Goal: Transaction & Acquisition: Download file/media

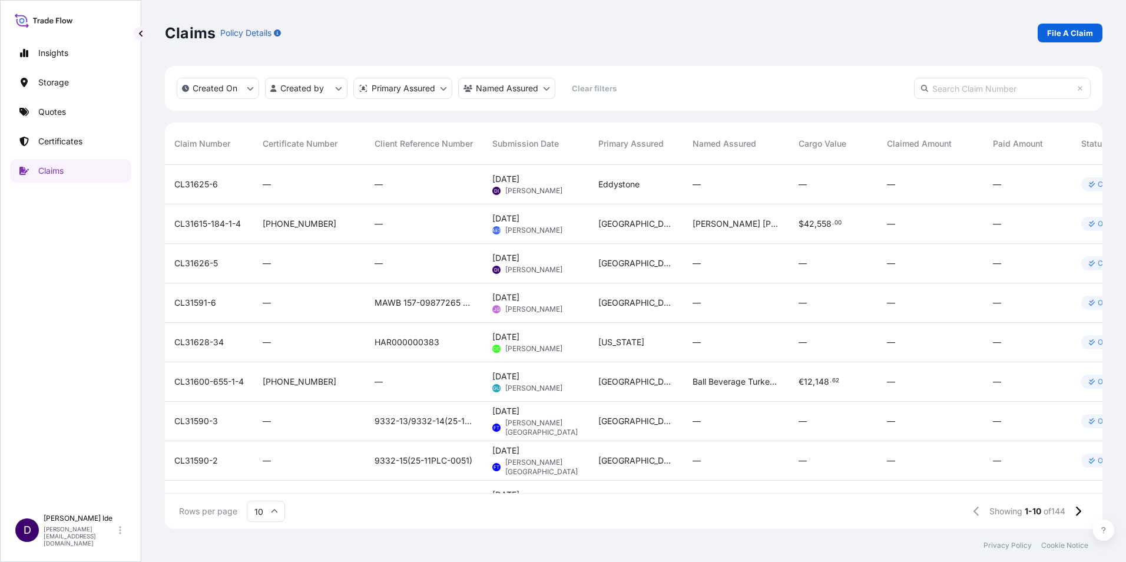
scroll to position [362, 929]
paste input "CL31628-33"
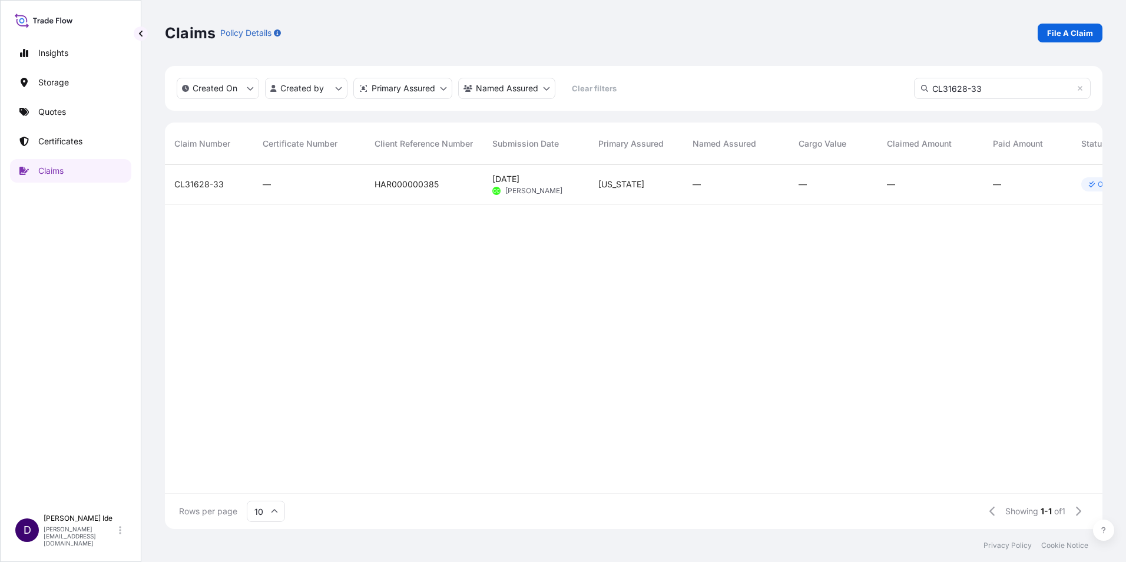
type input "CL31628-33"
click at [201, 185] on span "CL31628-33" at bounding box center [198, 184] width 49 height 12
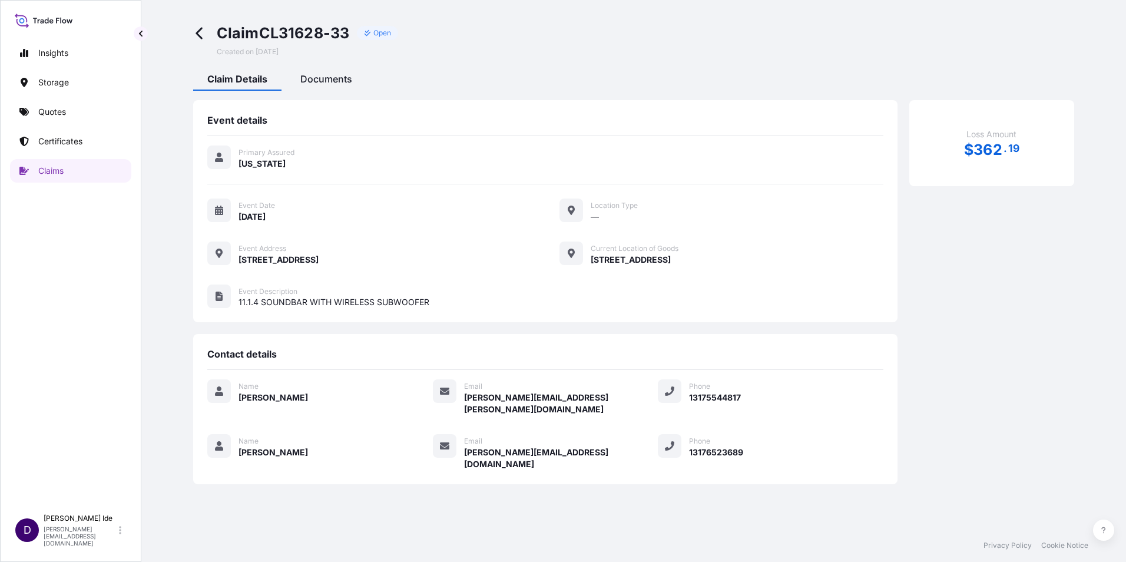
click at [323, 84] on span "Documents" at bounding box center [326, 79] width 52 height 12
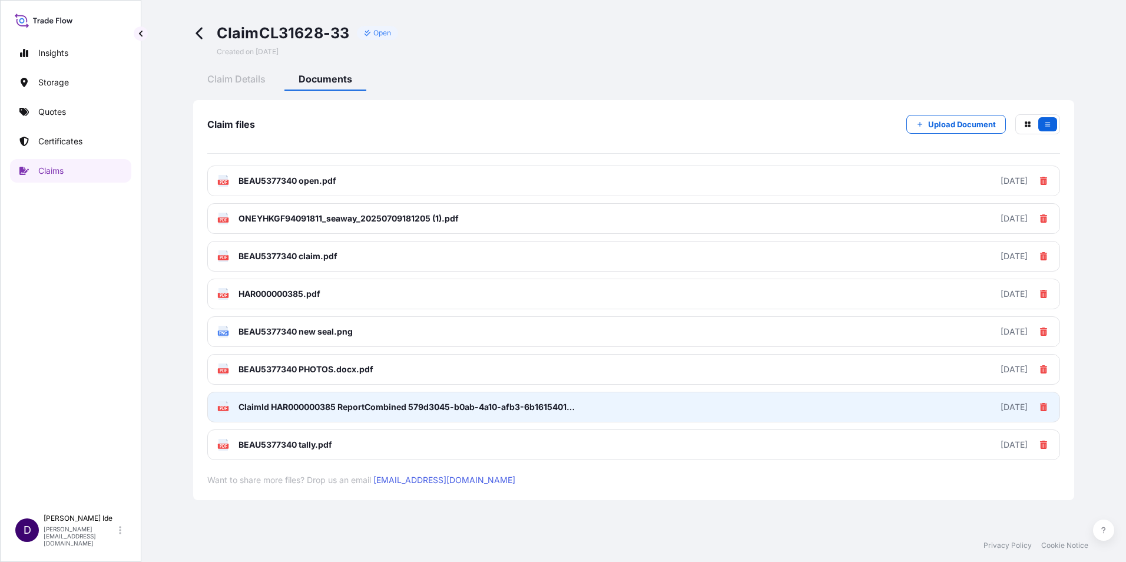
click at [307, 406] on span "ClaimId HAR000000385 ReportCombined 579d3045-b0ab-4a10-afb3-6b16154011d5.pdf" at bounding box center [408, 407] width 339 height 12
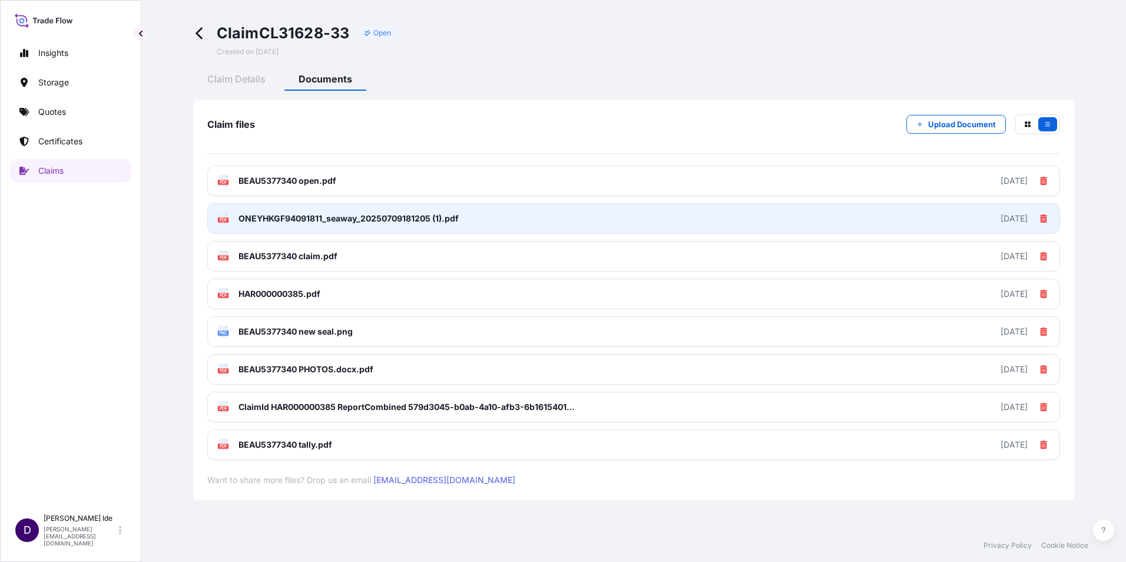
click at [287, 222] on span "ONEYHKGF94091811_seaway_20250709181205 (1).pdf" at bounding box center [349, 219] width 220 height 12
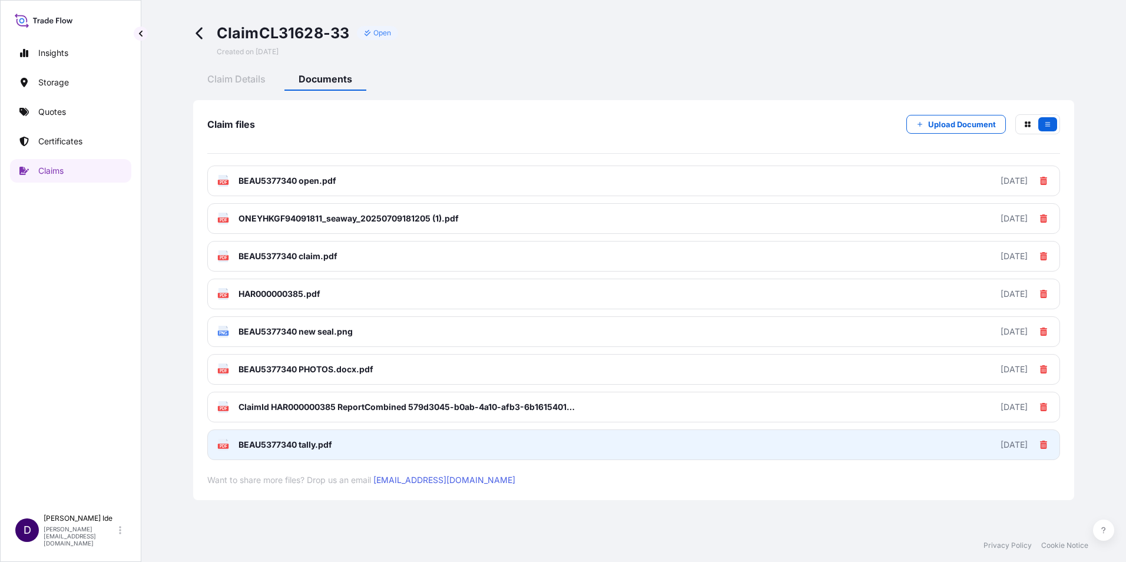
click at [250, 445] on span "BEAU5377340 tally.pdf" at bounding box center [286, 445] width 94 height 12
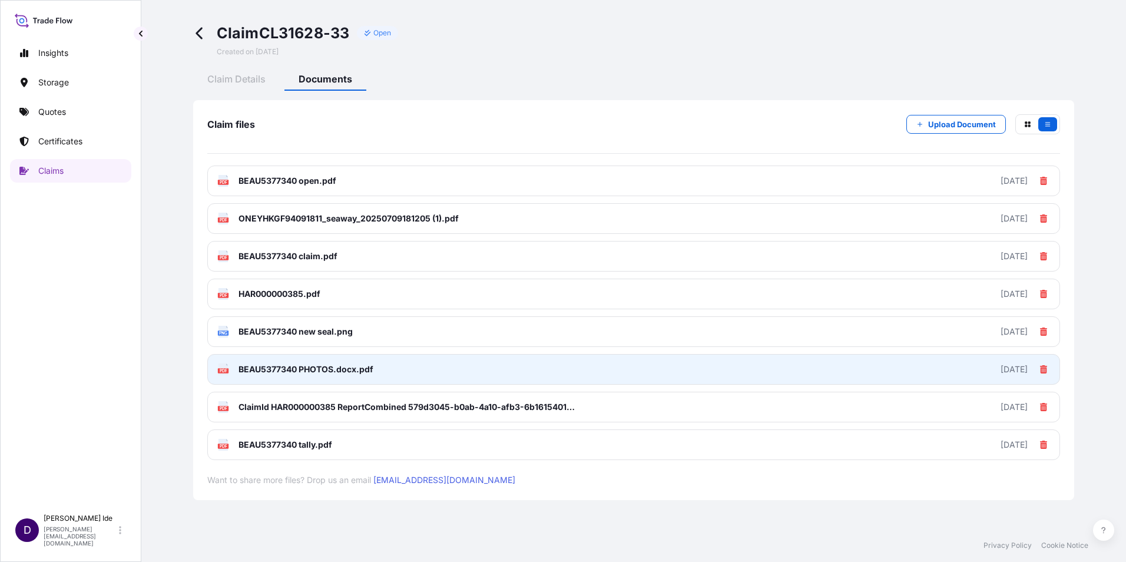
click at [240, 371] on span "BEAU5377340 PHOTOS.docx.pdf" at bounding box center [306, 369] width 135 height 12
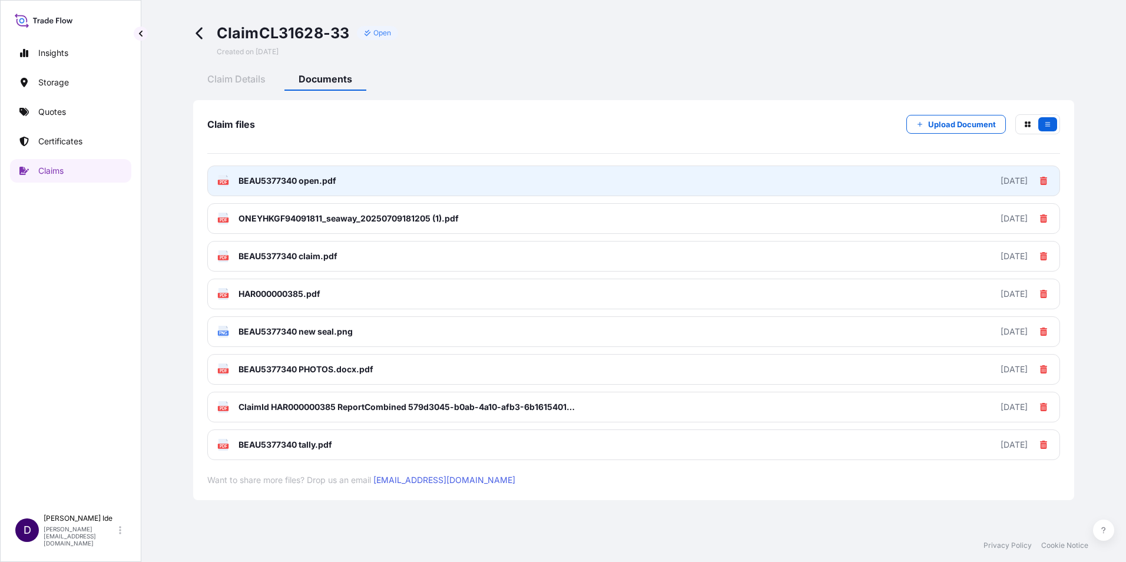
click at [267, 178] on span "BEAU5377340 open.pdf" at bounding box center [288, 181] width 98 height 12
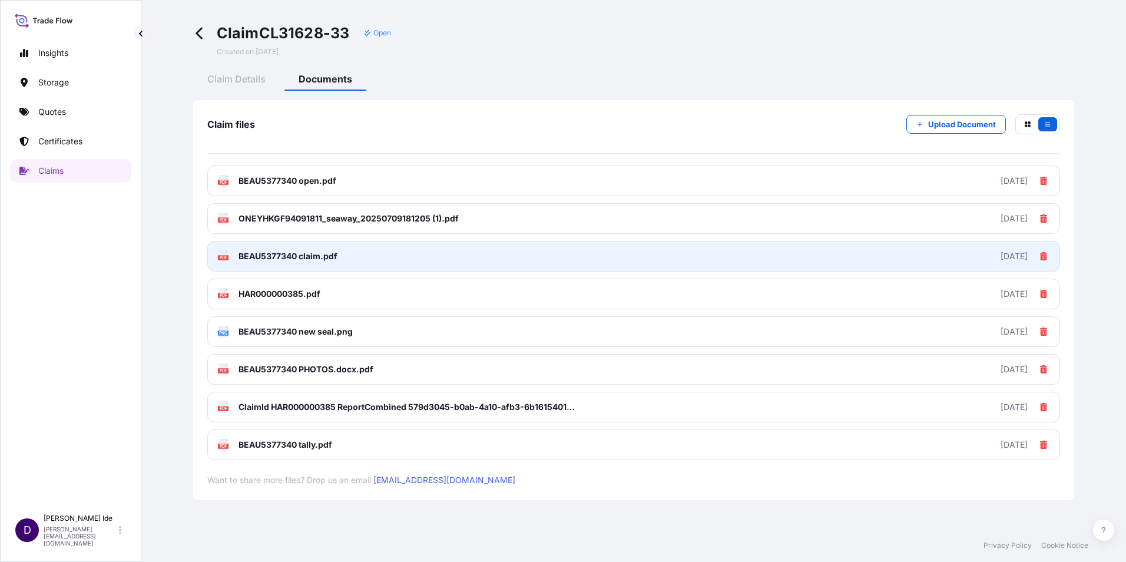
click at [263, 254] on span "BEAU5377340 claim.pdf" at bounding box center [288, 256] width 99 height 12
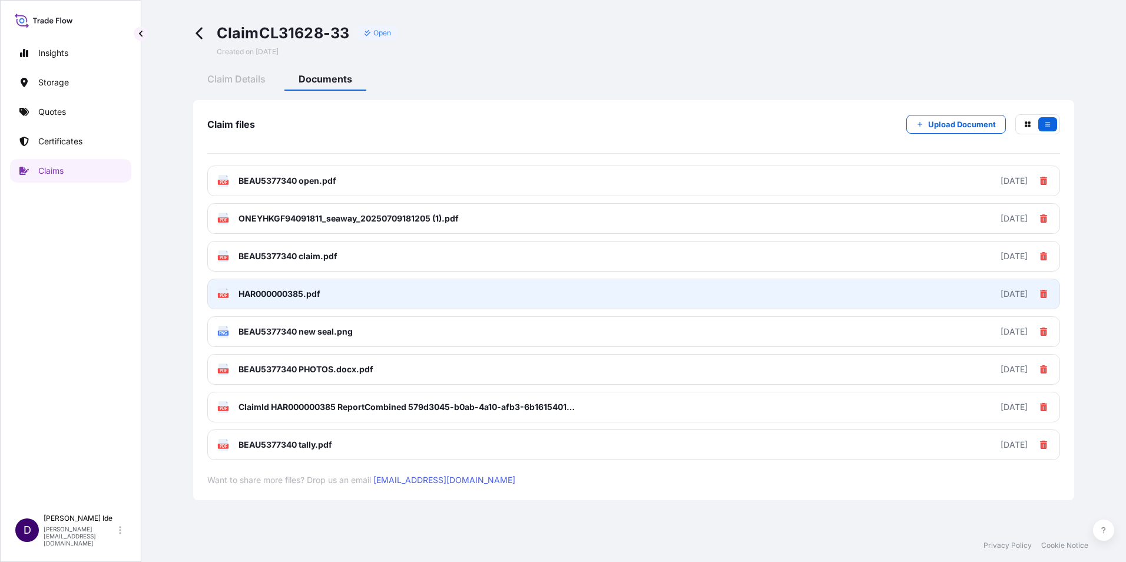
click at [264, 294] on span "HAR000000385.pdf" at bounding box center [280, 294] width 82 height 12
